Goal: Transaction & Acquisition: Purchase product/service

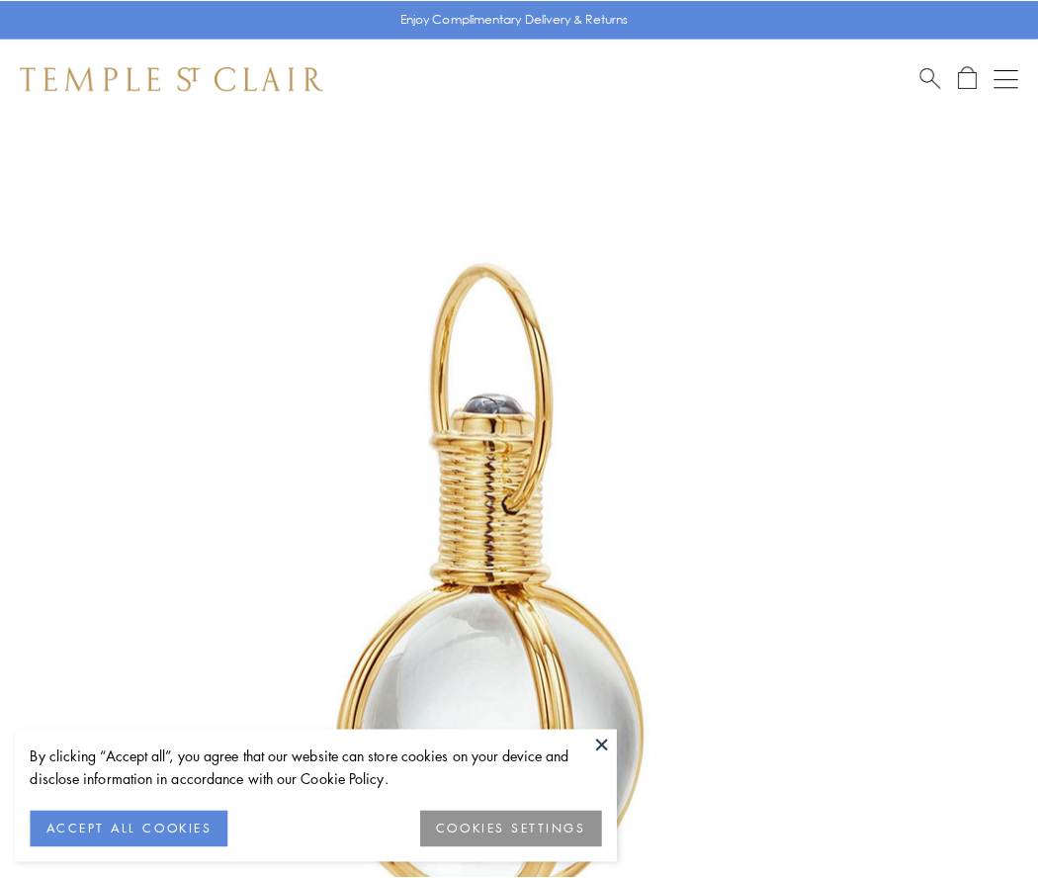
scroll to position [516, 0]
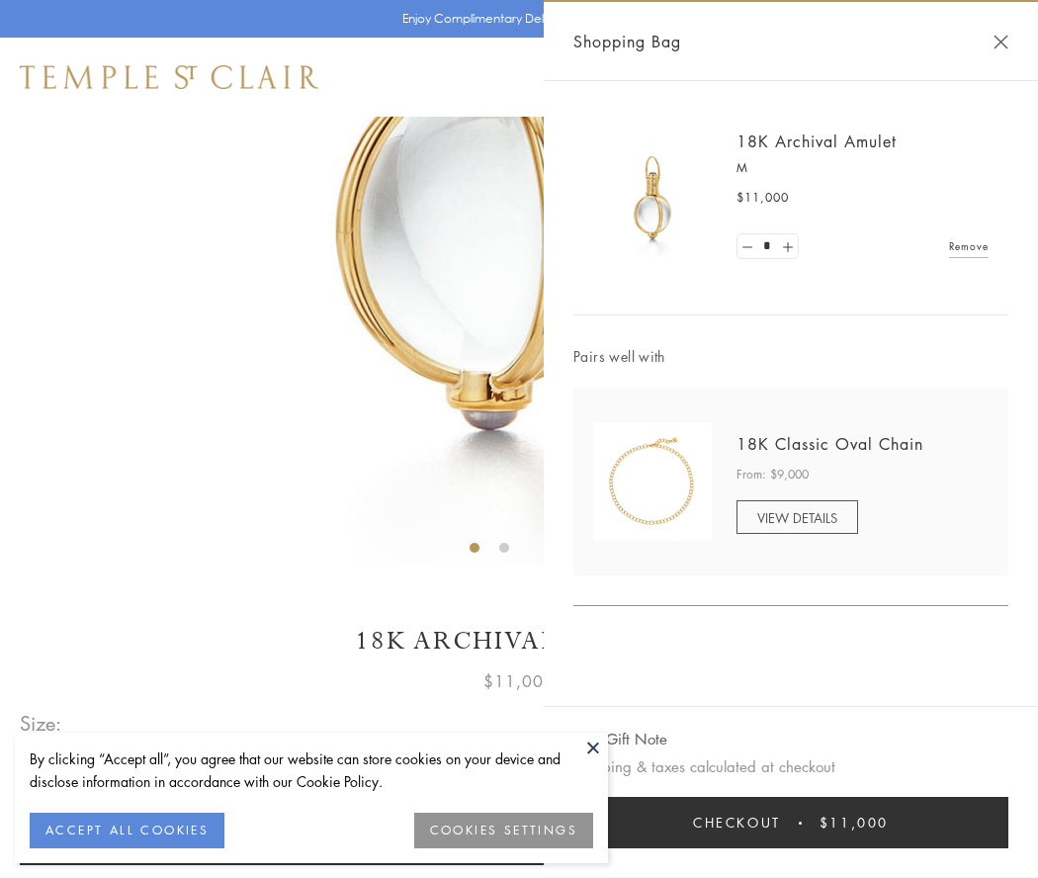
click at [791, 822] on button "Checkout $11,000" at bounding box center [790, 822] width 435 height 51
